Goal: Navigation & Orientation: Understand site structure

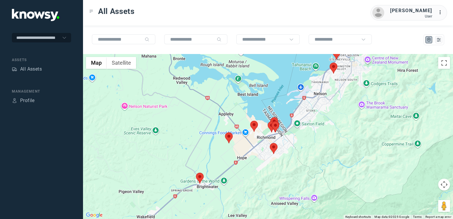
drag, startPoint x: 323, startPoint y: 122, endPoint x: 325, endPoint y: 93, distance: 28.5
click at [325, 95] on div at bounding box center [268, 136] width 370 height 165
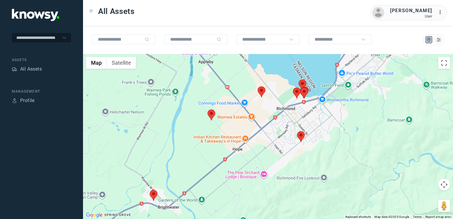
click at [302, 139] on img at bounding box center [301, 136] width 8 height 11
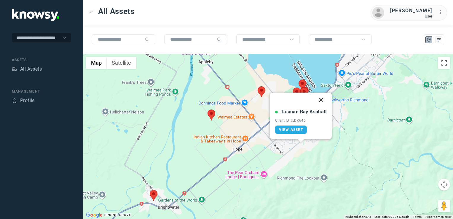
click at [321, 98] on button "Close" at bounding box center [321, 99] width 14 height 14
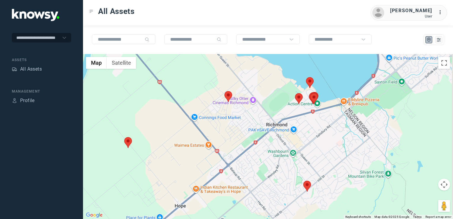
drag, startPoint x: 300, startPoint y: 97, endPoint x: 255, endPoint y: 138, distance: 61.7
click at [254, 140] on div "To navigate, press the arrow keys." at bounding box center [268, 136] width 370 height 165
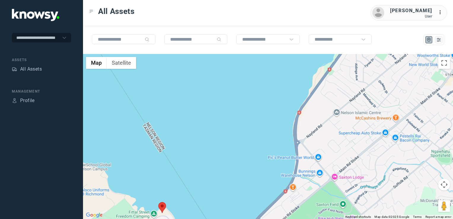
click at [211, 147] on div at bounding box center [268, 136] width 370 height 165
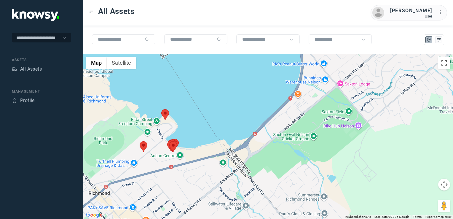
drag, startPoint x: 164, startPoint y: 157, endPoint x: 175, endPoint y: 156, distance: 11.1
click at [174, 156] on div at bounding box center [268, 136] width 370 height 165
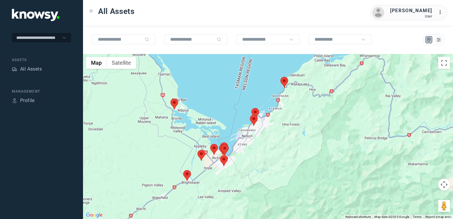
drag, startPoint x: 259, startPoint y: 135, endPoint x: 250, endPoint y: 166, distance: 31.6
click at [250, 166] on div at bounding box center [268, 136] width 370 height 165
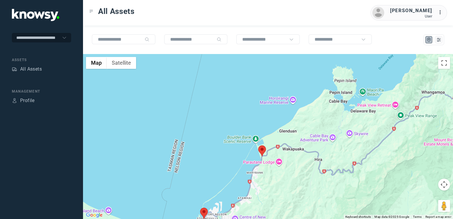
click at [280, 160] on div at bounding box center [268, 136] width 370 height 165
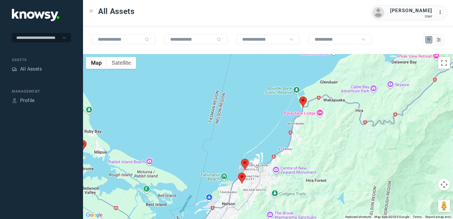
drag, startPoint x: 264, startPoint y: 183, endPoint x: 264, endPoint y: 175, distance: 7.8
click at [264, 176] on div at bounding box center [268, 136] width 370 height 165
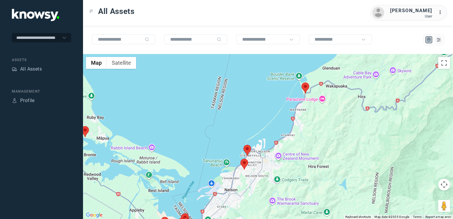
drag, startPoint x: 253, startPoint y: 178, endPoint x: 263, endPoint y: 164, distance: 17.1
click at [257, 170] on div at bounding box center [268, 136] width 370 height 165
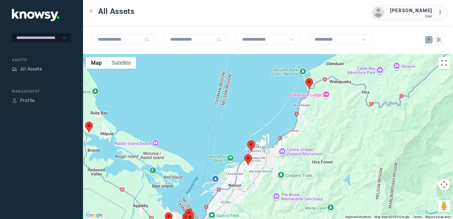
click at [274, 149] on div at bounding box center [268, 136] width 370 height 165
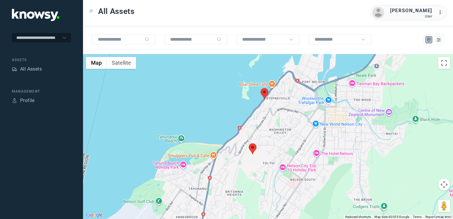
drag, startPoint x: 275, startPoint y: 160, endPoint x: 263, endPoint y: 127, distance: 35.6
click at [267, 167] on div at bounding box center [268, 136] width 370 height 165
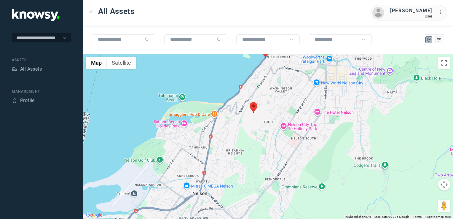
click at [267, 136] on div at bounding box center [268, 136] width 370 height 165
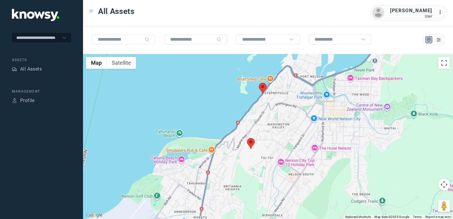
click at [264, 88] on img at bounding box center [263, 88] width 8 height 11
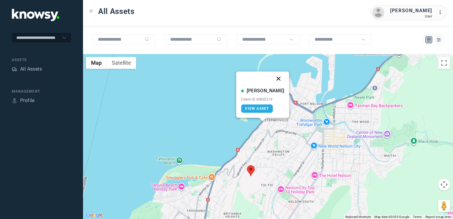
drag, startPoint x: 273, startPoint y: 77, endPoint x: 274, endPoint y: 104, distance: 26.4
click at [272, 79] on button "Close" at bounding box center [279, 78] width 14 height 14
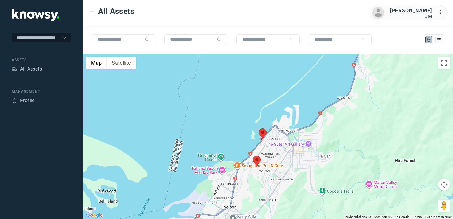
drag, startPoint x: 294, startPoint y: 135, endPoint x: 254, endPoint y: 197, distance: 73.8
click at [254, 197] on div "To navigate, press the arrow keys." at bounding box center [268, 136] width 370 height 165
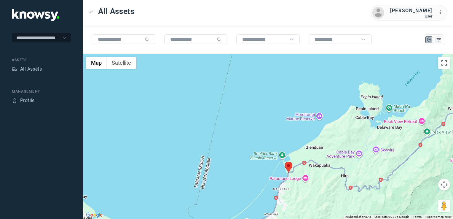
drag, startPoint x: 296, startPoint y: 191, endPoint x: 340, endPoint y: 138, distance: 68.5
click at [337, 140] on div at bounding box center [268, 136] width 370 height 165
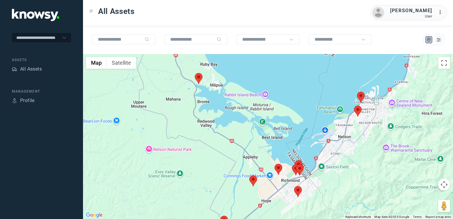
drag, startPoint x: 257, startPoint y: 145, endPoint x: 272, endPoint y: 108, distance: 39.7
click at [272, 109] on div at bounding box center [268, 136] width 370 height 165
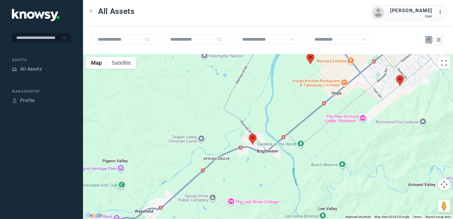
click at [252, 137] on img at bounding box center [253, 139] width 8 height 11
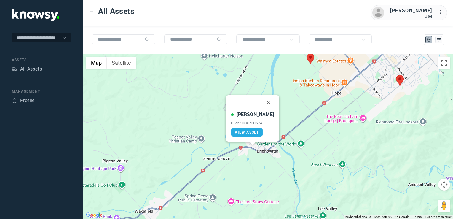
click at [262, 101] on button "Close" at bounding box center [268, 102] width 14 height 14
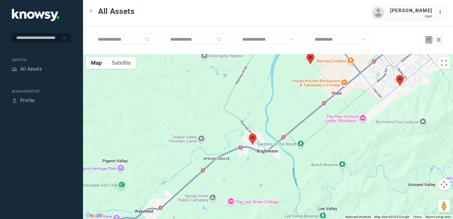
drag, startPoint x: 283, startPoint y: 106, endPoint x: 259, endPoint y: 173, distance: 71.6
click at [259, 173] on div "To navigate, press the arrow keys." at bounding box center [268, 136] width 370 height 165
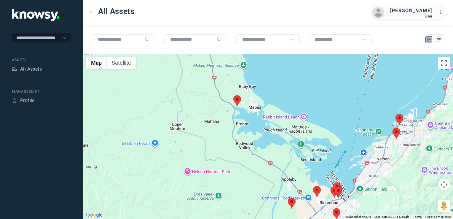
click at [242, 102] on div at bounding box center [268, 136] width 370 height 165
click at [238, 100] on img at bounding box center [237, 100] width 8 height 11
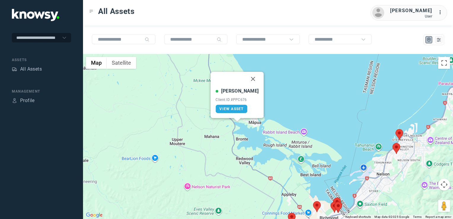
drag, startPoint x: 249, startPoint y: 79, endPoint x: 277, endPoint y: 100, distance: 35.3
click at [250, 79] on button "Close" at bounding box center [253, 79] width 14 height 14
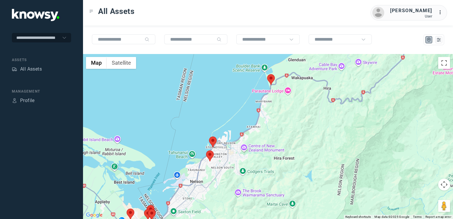
drag, startPoint x: 414, startPoint y: 191, endPoint x: 244, endPoint y: 171, distance: 170.7
click at [225, 195] on div at bounding box center [268, 136] width 370 height 165
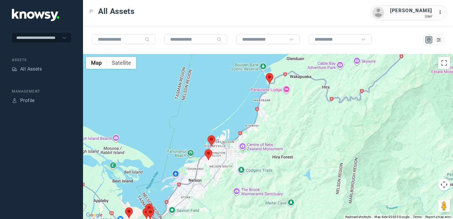
drag, startPoint x: 310, startPoint y: 145, endPoint x: 263, endPoint y: 203, distance: 74.4
click at [263, 204] on div at bounding box center [268, 136] width 370 height 165
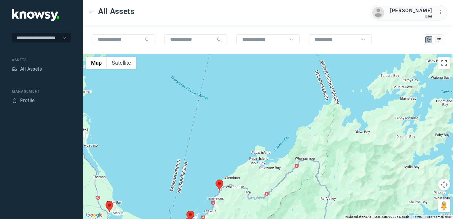
drag, startPoint x: 262, startPoint y: 172, endPoint x: 319, endPoint y: 122, distance: 75.9
click at [319, 122] on div at bounding box center [268, 136] width 370 height 165
